Goal: Navigation & Orientation: Go to known website

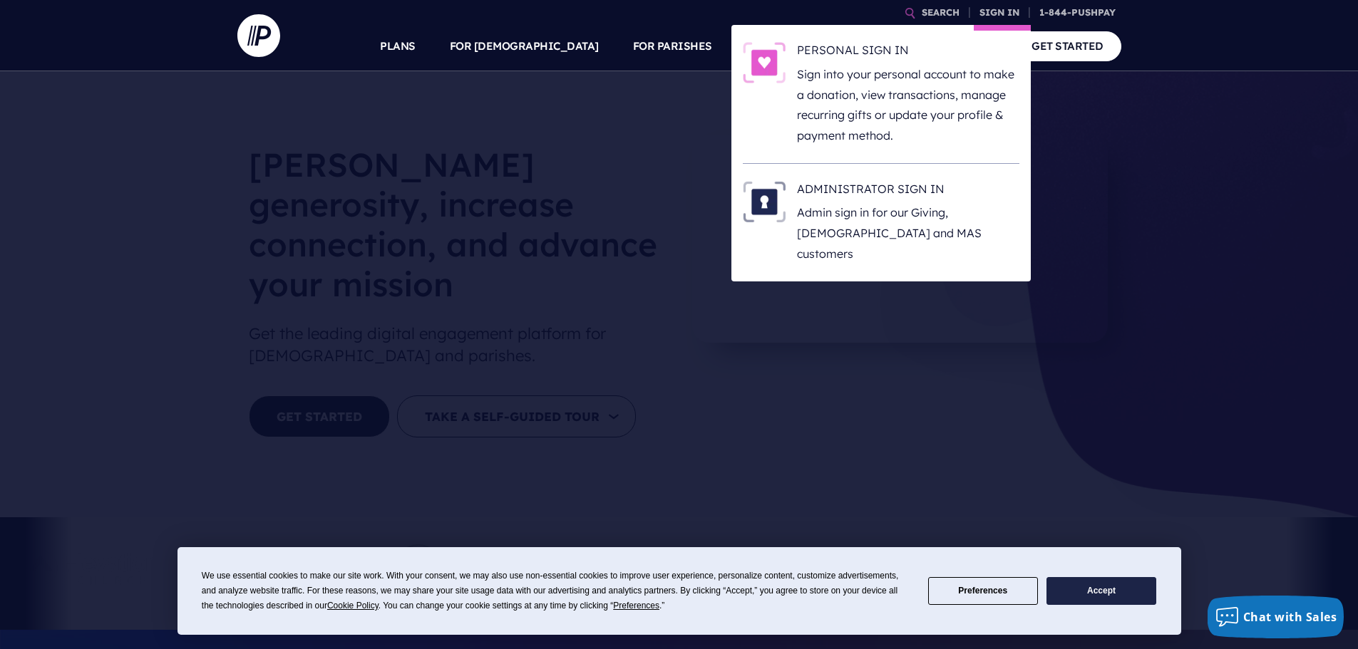
click at [895, 178] on li "ADMINISTRATOR SIGN IN Admin sign in for our Giving, [DEMOGRAPHIC_DATA] and MAS …" at bounding box center [881, 223] width 277 height 118
click at [893, 181] on h6 "ADMINISTRATOR SIGN IN" at bounding box center [908, 191] width 222 height 21
click at [1003, 13] on link "SIGN IN" at bounding box center [999, 12] width 51 height 25
click at [889, 192] on h6 "ADMINISTRATOR SIGN IN" at bounding box center [908, 191] width 222 height 21
